Goal: Task Accomplishment & Management: Manage account settings

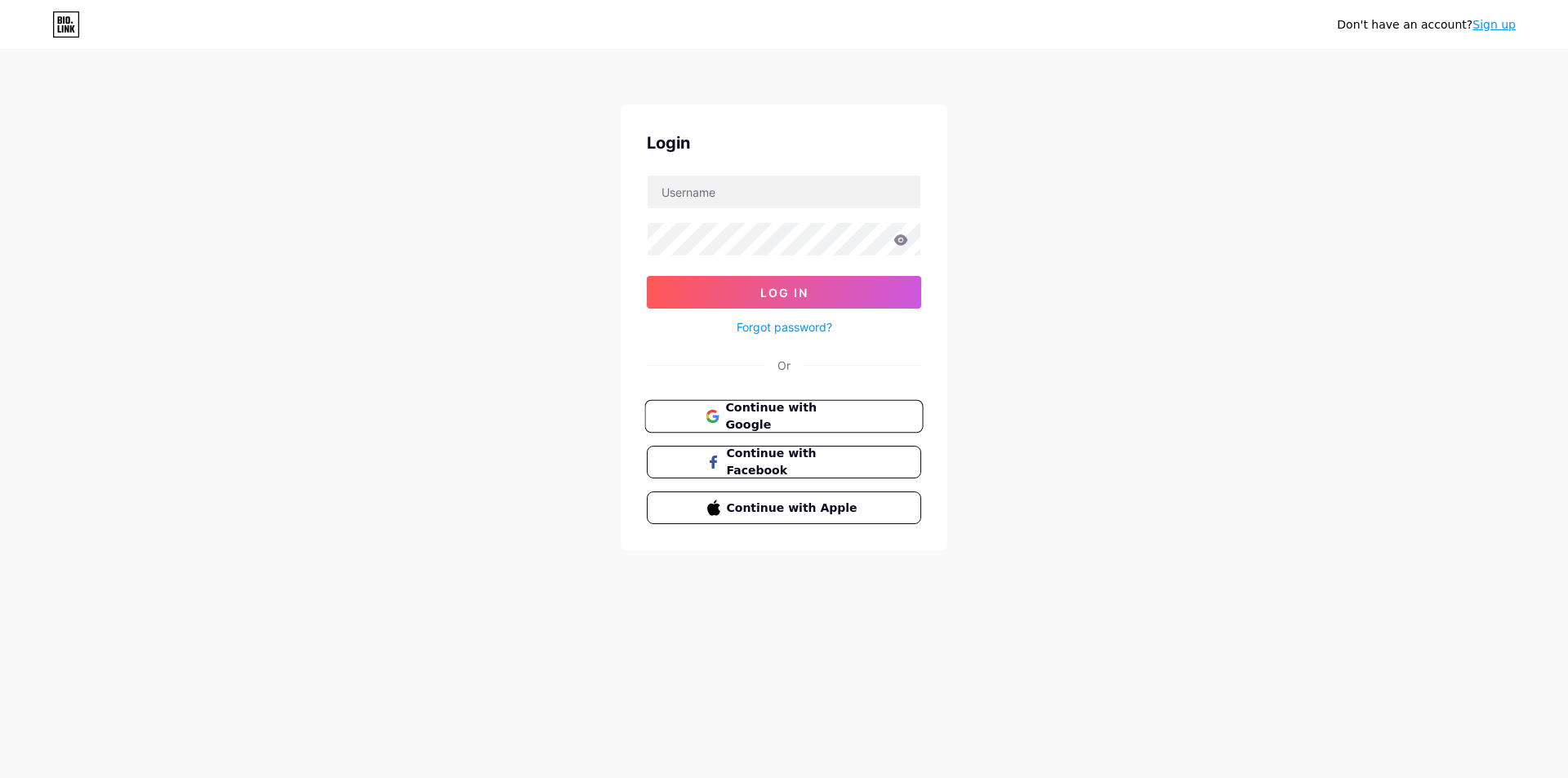
click at [780, 414] on span "Continue with Google" at bounding box center [793, 417] width 136 height 35
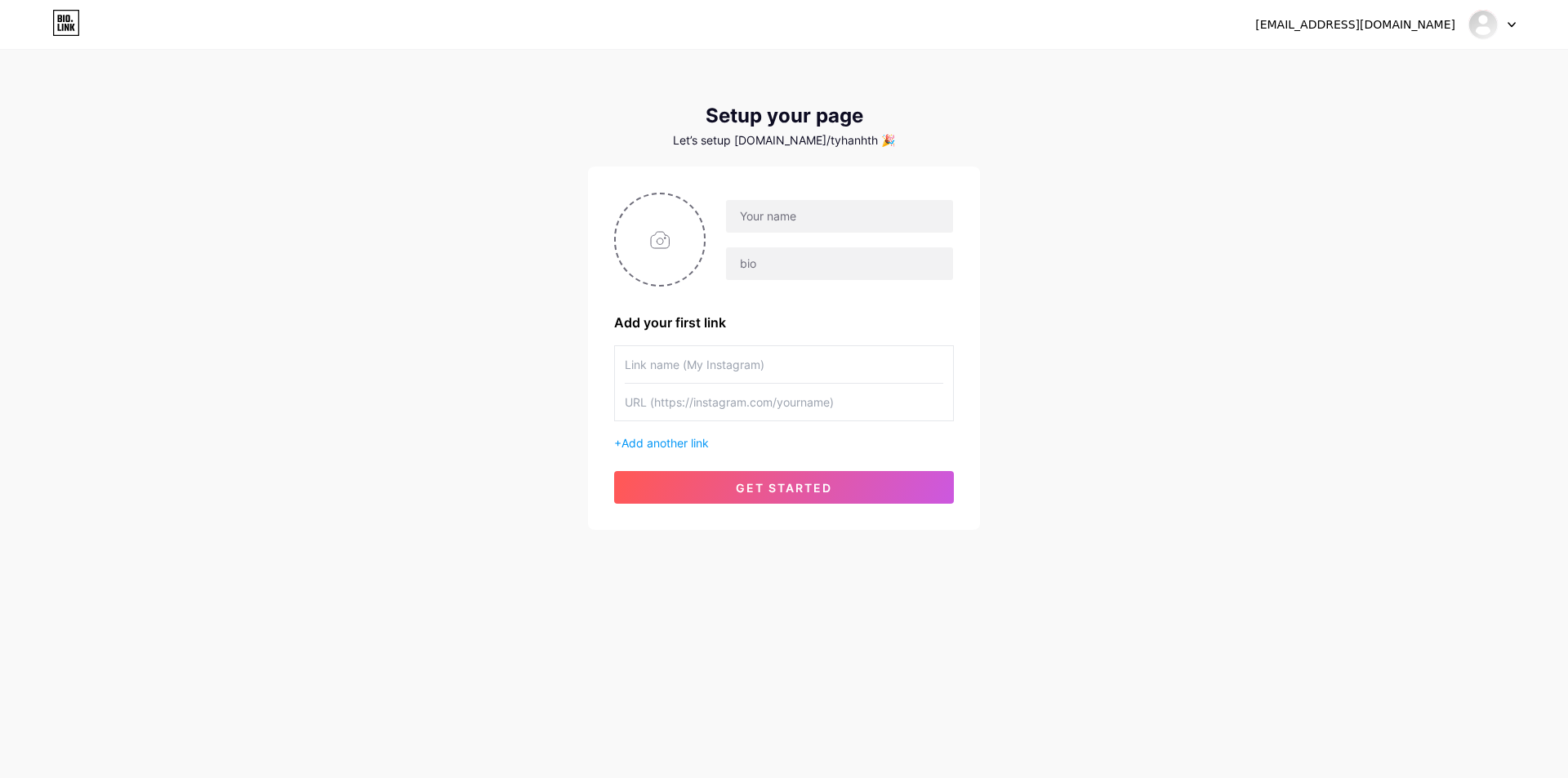
click at [65, 17] on icon at bounding box center [67, 23] width 28 height 26
click at [1516, 36] on div "[EMAIL_ADDRESS][DOMAIN_NAME] Dashboard Logout" at bounding box center [784, 24] width 1568 height 29
click at [1508, 27] on icon at bounding box center [1511, 25] width 8 height 6
click at [1365, 105] on li "Logout" at bounding box center [1413, 111] width 203 height 44
